Goal: Transaction & Acquisition: Purchase product/service

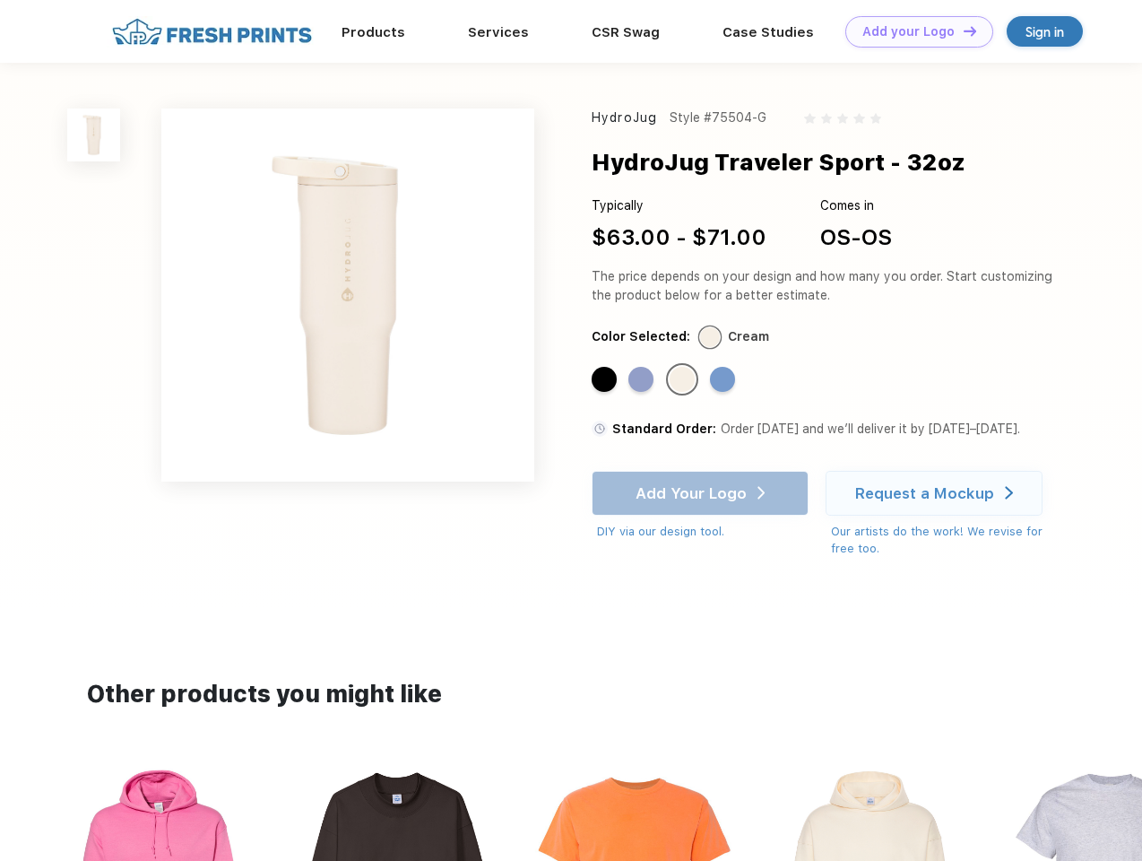
click at [913, 31] on link "Add your Logo Design Tool" at bounding box center [919, 31] width 148 height 31
click at [0, 0] on div "Design Tool" at bounding box center [0, 0] width 0 height 0
click at [962, 30] on link "Add your Logo Design Tool" at bounding box center [919, 31] width 148 height 31
click at [94, 134] on img at bounding box center [93, 134] width 53 height 53
click at [606, 380] on div "Standard Color" at bounding box center [604, 379] width 25 height 25
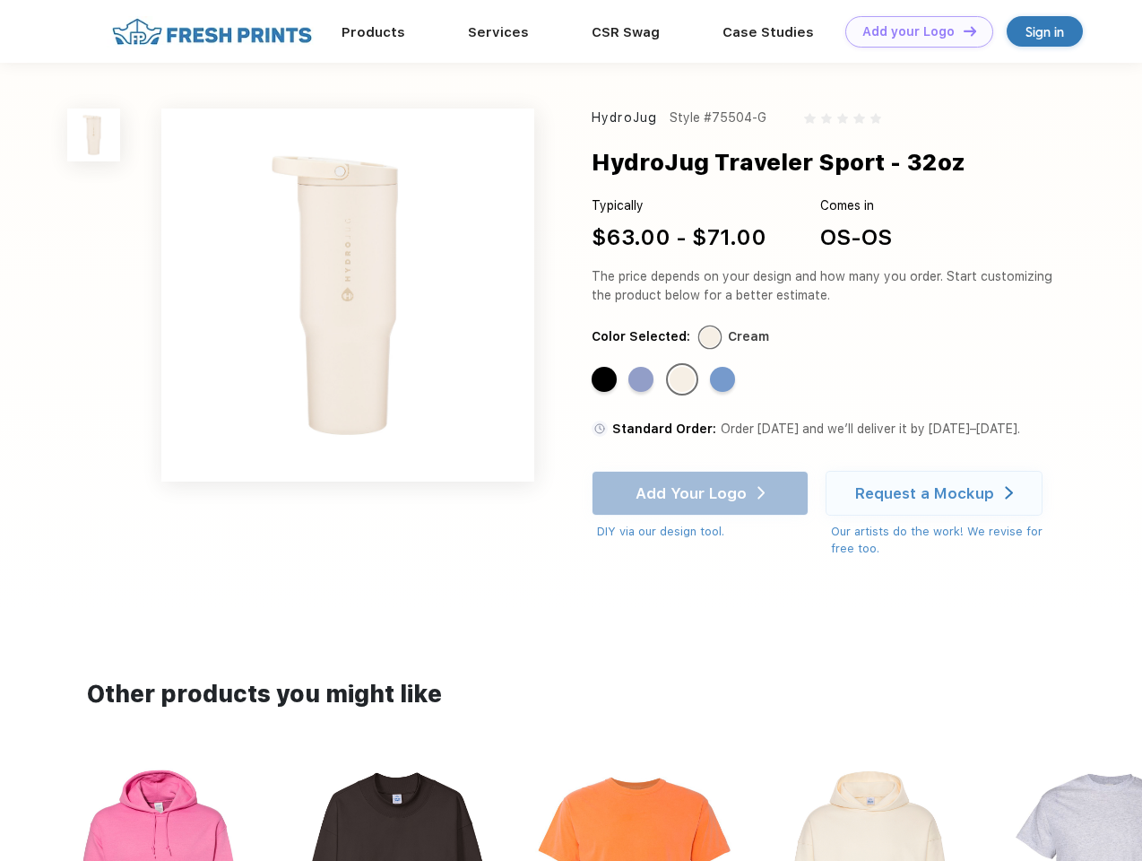
click at [643, 380] on div "Standard Color" at bounding box center [640, 379] width 25 height 25
click at [684, 380] on div "Standard Color" at bounding box center [682, 379] width 25 height 25
click at [724, 380] on div "Standard Color" at bounding box center [722, 379] width 25 height 25
click at [702, 493] on div "Add Your Logo DIY via our design tool. Ah shoot! This product isn't up in our d…" at bounding box center [700, 506] width 217 height 70
click at [937, 493] on div "Request a Mockup" at bounding box center [924, 493] width 139 height 18
